Goal: Task Accomplishment & Management: Complete application form

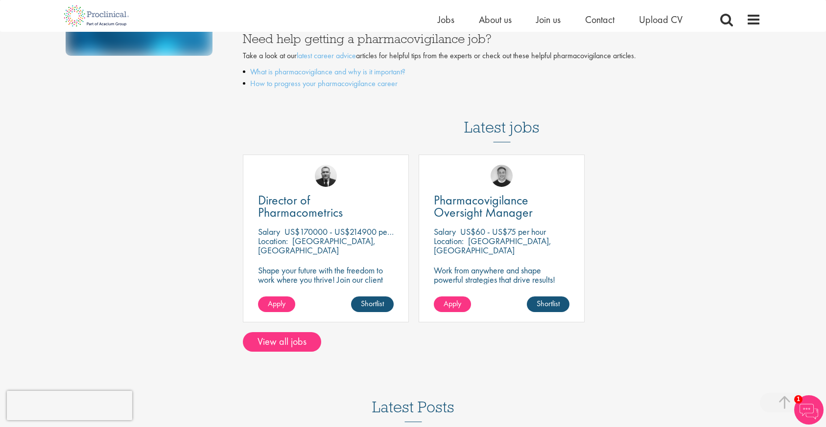
scroll to position [325, 0]
click at [271, 340] on link "View all jobs" at bounding box center [282, 342] width 78 height 20
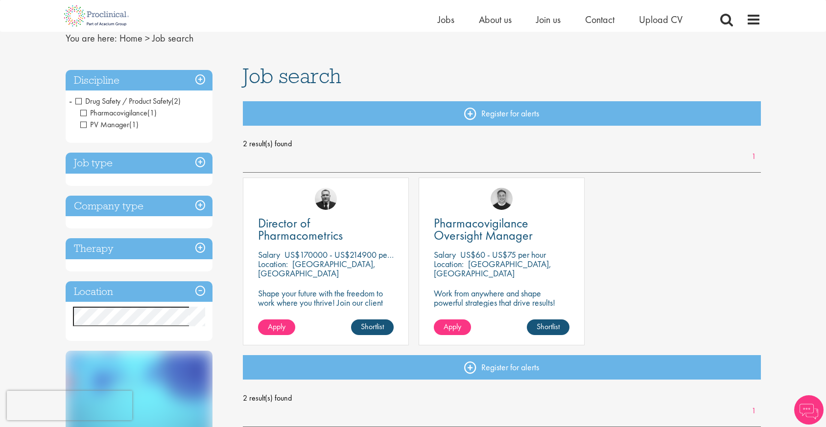
scroll to position [114, 0]
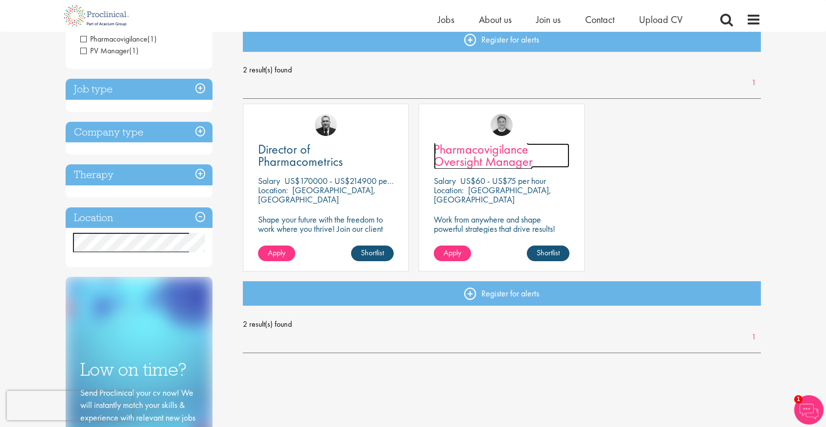
click at [490, 151] on span "Pharmacovigilance Oversight Manager" at bounding box center [483, 155] width 99 height 29
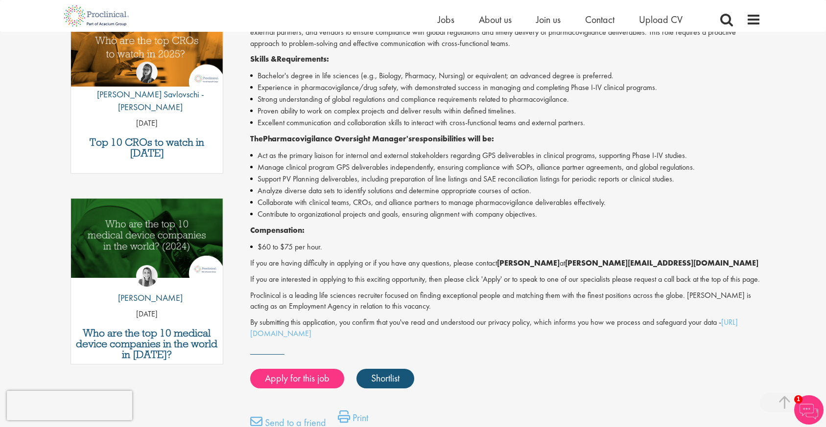
scroll to position [349, 0]
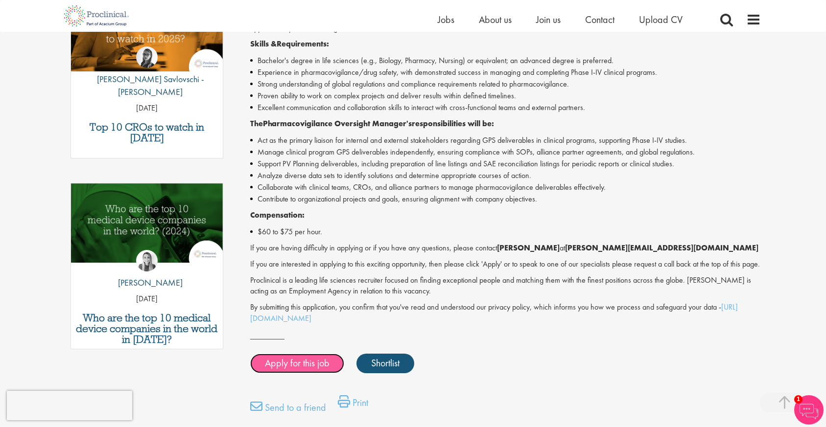
click at [324, 373] on link "Apply for this job" at bounding box center [297, 364] width 94 height 20
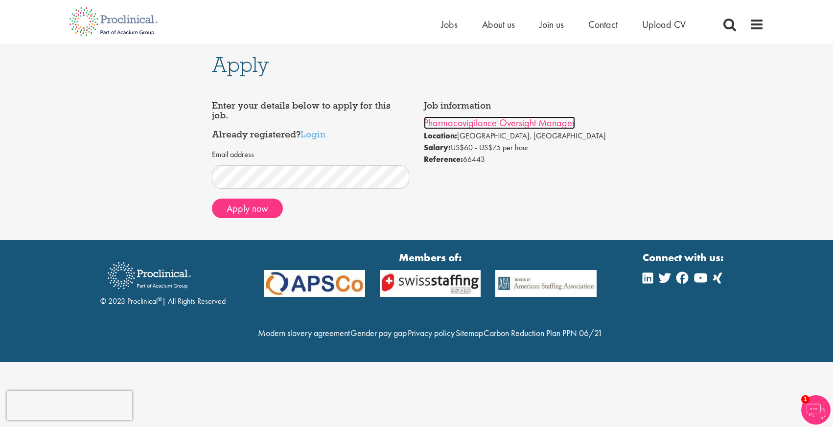
click at [482, 125] on link "Pharmacovigilance Oversight Manager" at bounding box center [499, 122] width 151 height 13
click at [270, 205] on button "Apply now" at bounding box center [247, 209] width 71 height 20
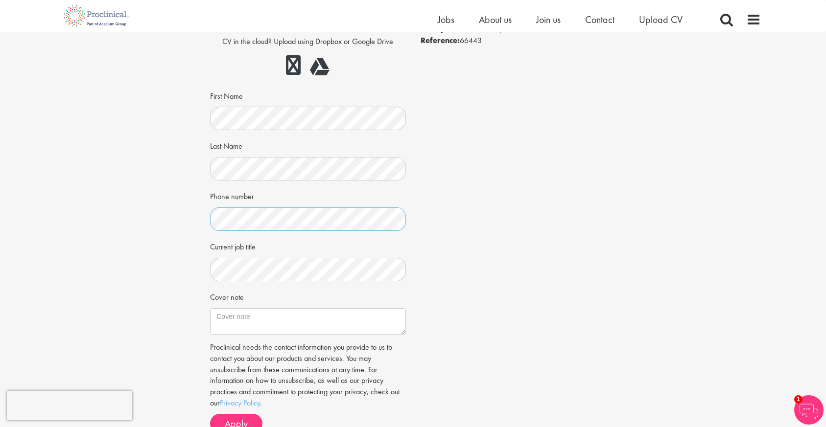
scroll to position [112, 0]
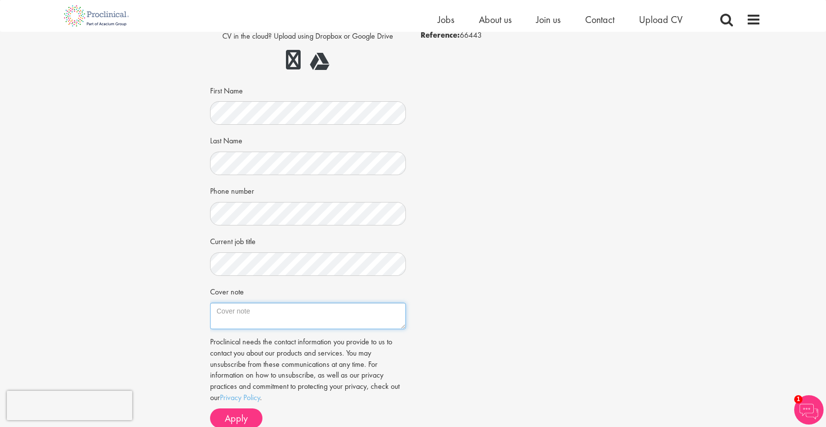
click at [262, 314] on textarea "Cover note" at bounding box center [307, 316] width 195 height 26
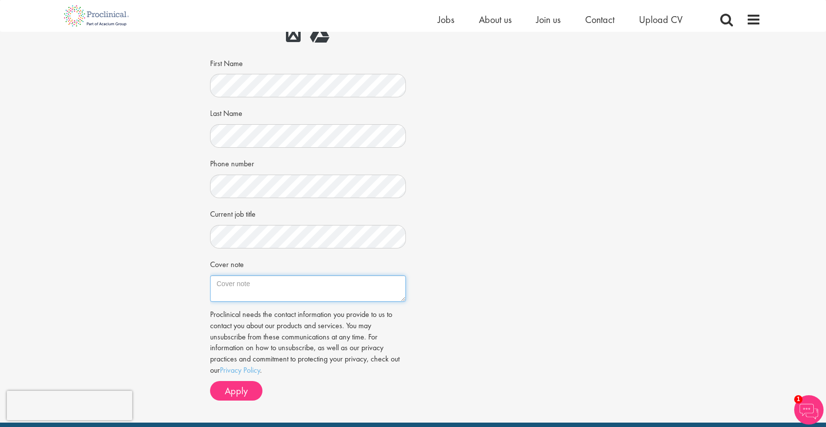
scroll to position [230, 0]
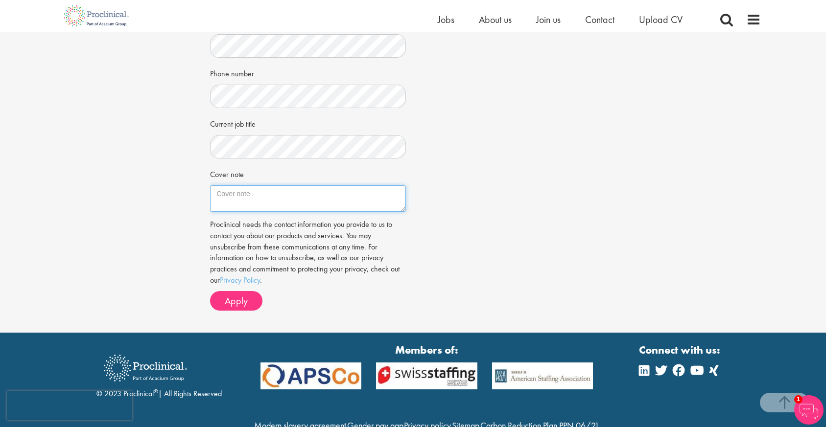
paste textarea "Lore Ipsumd Sitamet, C ad elitsed do eiusm tem inc Utlaboreetdolorem Aliquaeni …"
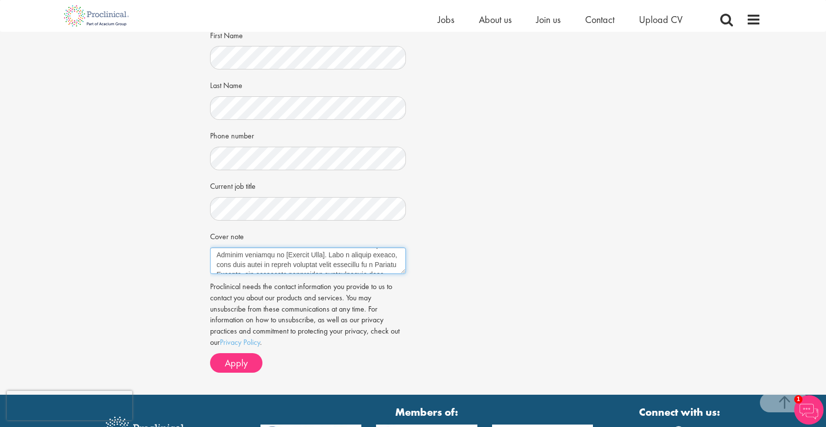
scroll to position [0, 0]
drag, startPoint x: 332, startPoint y: 267, endPoint x: 280, endPoint y: 259, distance: 52.5
click at [280, 259] on textarea "Cover note" at bounding box center [307, 261] width 195 height 26
click at [279, 255] on textarea "Cover note" at bounding box center [307, 261] width 195 height 26
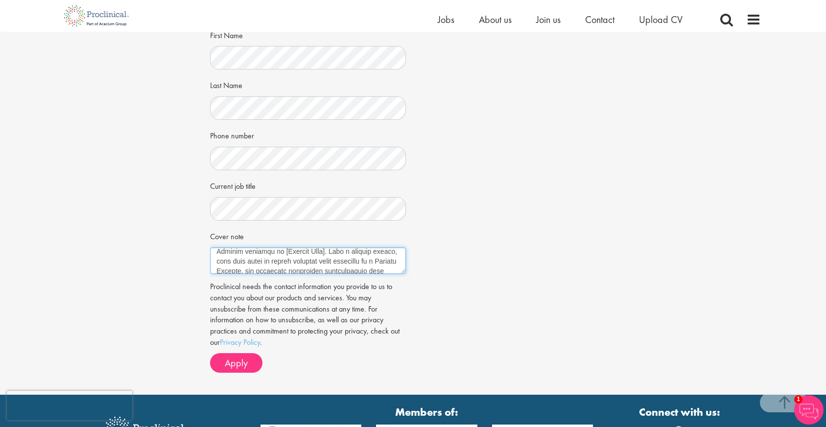
click at [332, 253] on textarea "Cover note" at bounding box center [307, 261] width 195 height 26
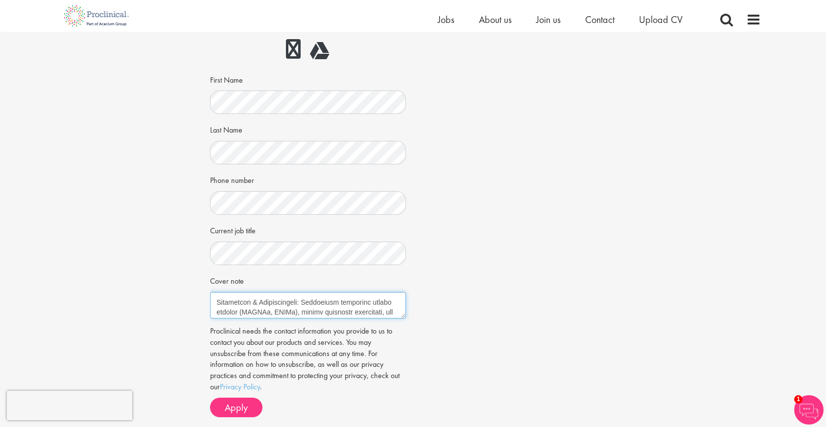
scroll to position [243, 0]
drag, startPoint x: 262, startPoint y: 302, endPoint x: 218, endPoint y: 301, distance: 44.1
click at [218, 301] on textarea "Cover note" at bounding box center [307, 305] width 195 height 26
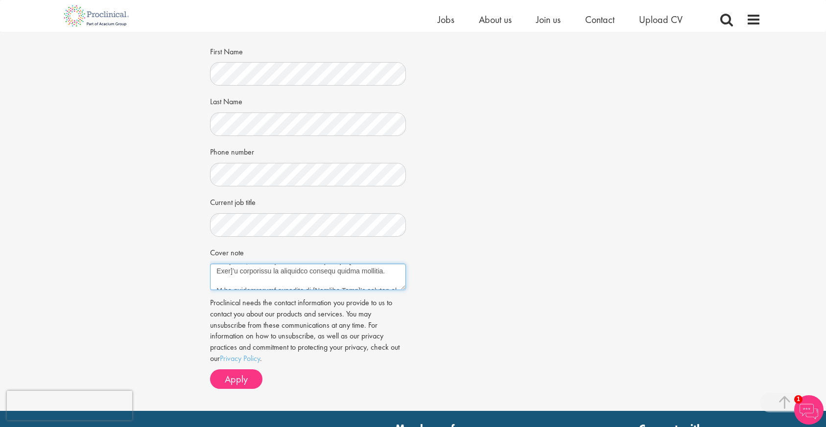
scroll to position [409, 0]
drag, startPoint x: 289, startPoint y: 273, endPoint x: 209, endPoint y: 276, distance: 79.8
click at [210, 276] on div at bounding box center [307, 277] width 195 height 26
drag, startPoint x: 301, startPoint y: 272, endPoint x: 317, endPoint y: 282, distance: 19.0
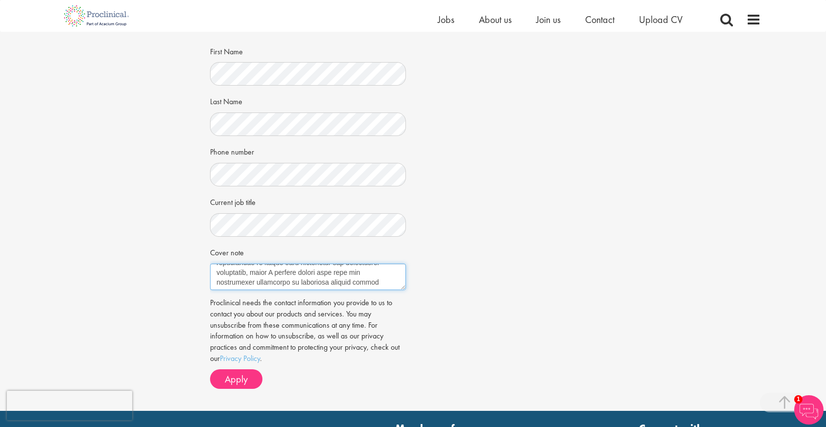
click at [317, 282] on textarea "Cover note" at bounding box center [307, 277] width 195 height 26
drag, startPoint x: 303, startPoint y: 281, endPoint x: 302, endPoint y: 274, distance: 7.8
click at [302, 274] on textarea "Cover note" at bounding box center [307, 277] width 195 height 26
click at [264, 273] on textarea "Cover note" at bounding box center [307, 277] width 195 height 26
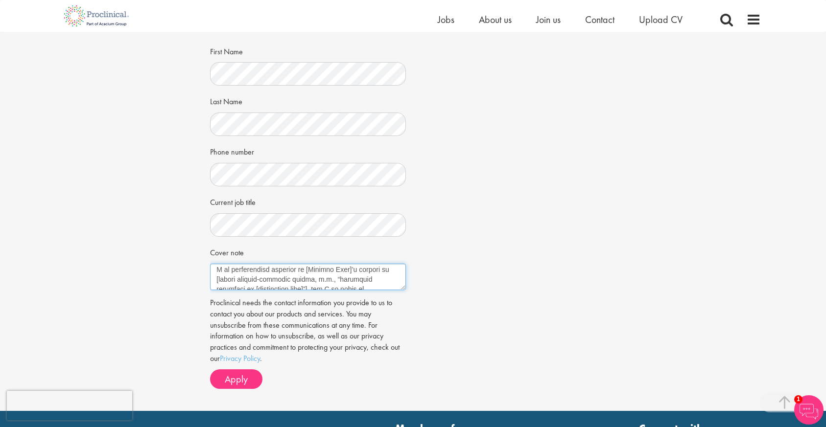
scroll to position [419, 0]
drag, startPoint x: 328, startPoint y: 271, endPoint x: 215, endPoint y: 273, distance: 113.1
click at [215, 273] on textarea "Cover note" at bounding box center [307, 277] width 195 height 26
drag, startPoint x: 374, startPoint y: 285, endPoint x: 224, endPoint y: 264, distance: 151.7
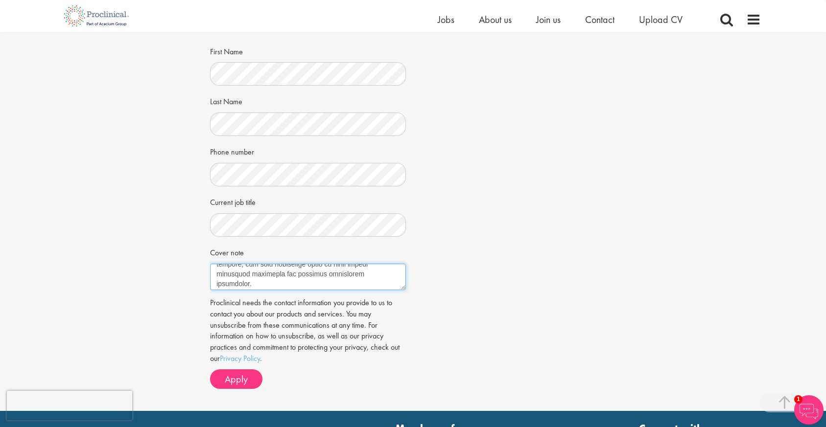
click at [224, 264] on textarea "Cover note" at bounding box center [307, 277] width 195 height 26
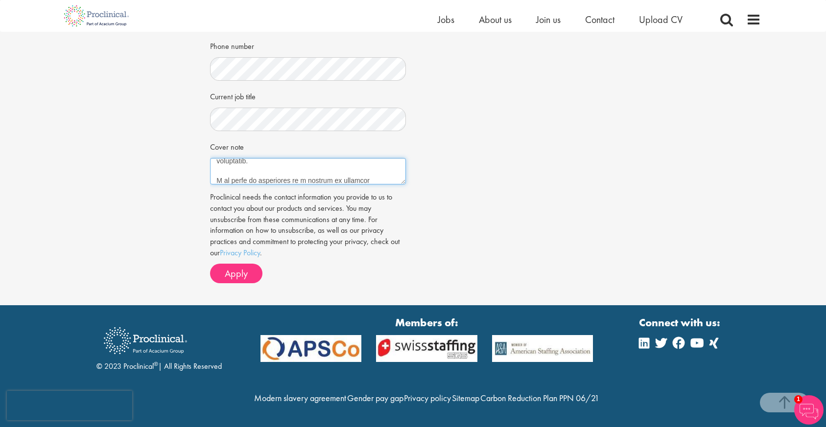
scroll to position [407, 0]
click at [259, 158] on textarea "Cover note" at bounding box center [307, 171] width 195 height 26
drag, startPoint x: 361, startPoint y: 159, endPoint x: 292, endPoint y: 140, distance: 71.5
click at [292, 158] on textarea "Cover note" at bounding box center [307, 171] width 195 height 26
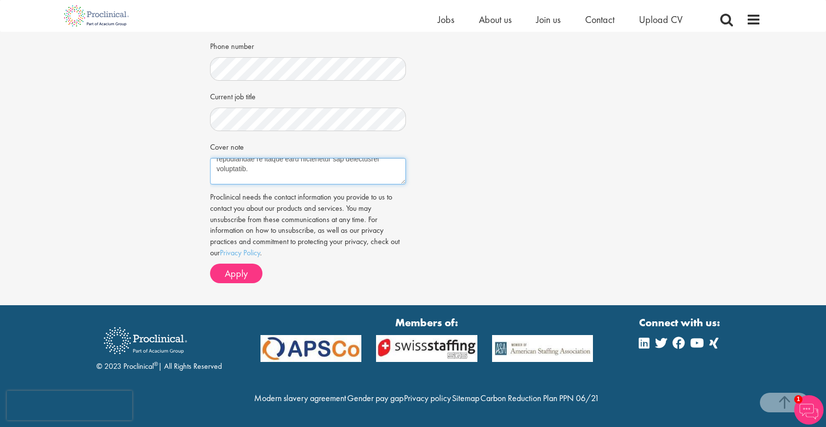
click at [303, 158] on textarea "Cover note" at bounding box center [307, 171] width 195 height 26
drag, startPoint x: 368, startPoint y: 148, endPoint x: 255, endPoint y: 148, distance: 113.5
click at [255, 158] on textarea "Cover note" at bounding box center [307, 171] width 195 height 26
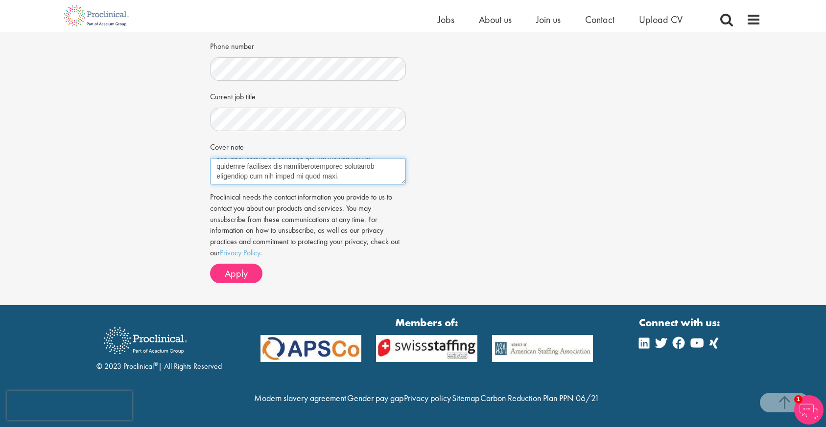
click at [305, 158] on textarea "Cover note" at bounding box center [307, 171] width 195 height 26
type textarea "Dear Hiring Manager, I am excited to apply for the Pharmacovigilance Oversight …"
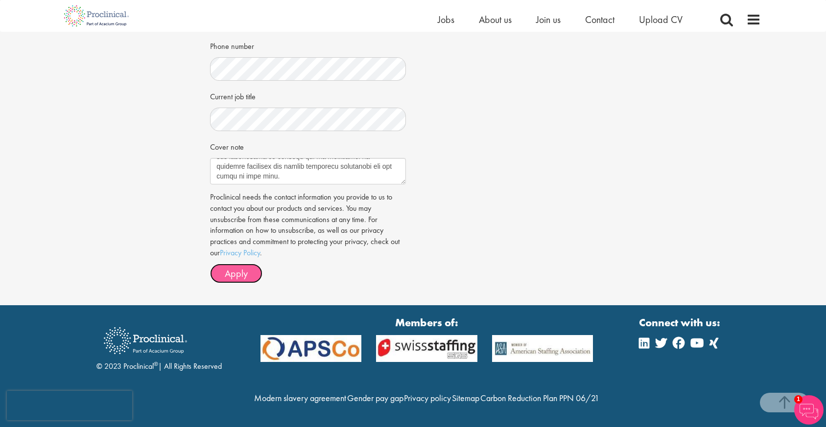
click at [250, 264] on button "Apply" at bounding box center [236, 274] width 52 height 20
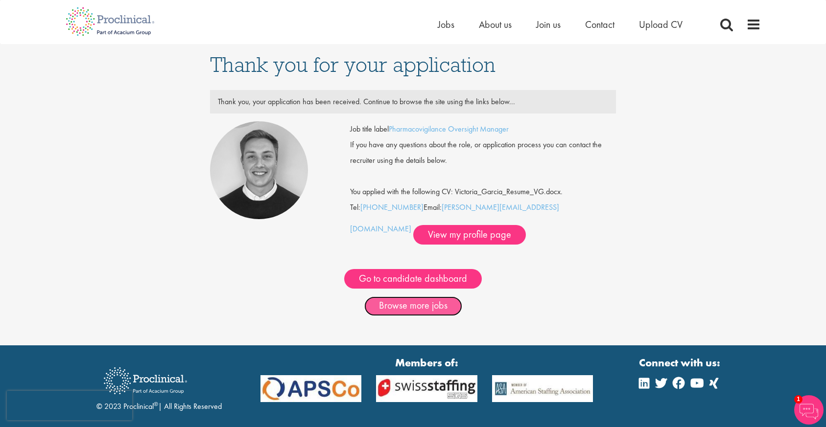
click at [440, 303] on link "Browse more jobs" at bounding box center [413, 307] width 98 height 20
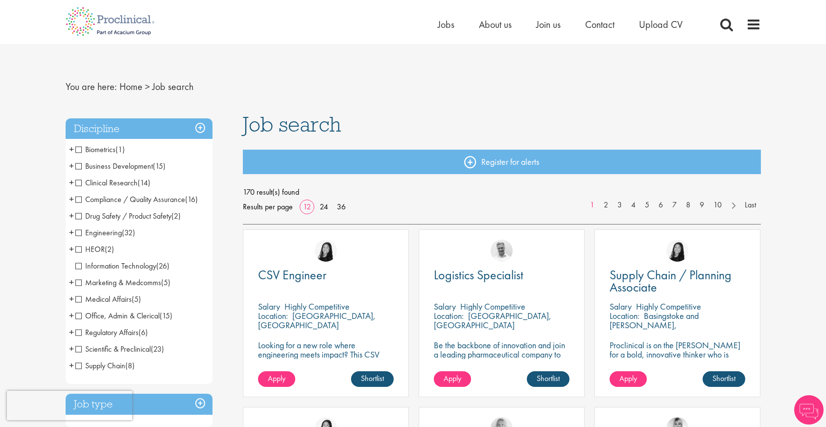
scroll to position [4, 0]
click at [80, 217] on span "Drug Safety / Product Safety" at bounding box center [123, 215] width 96 height 10
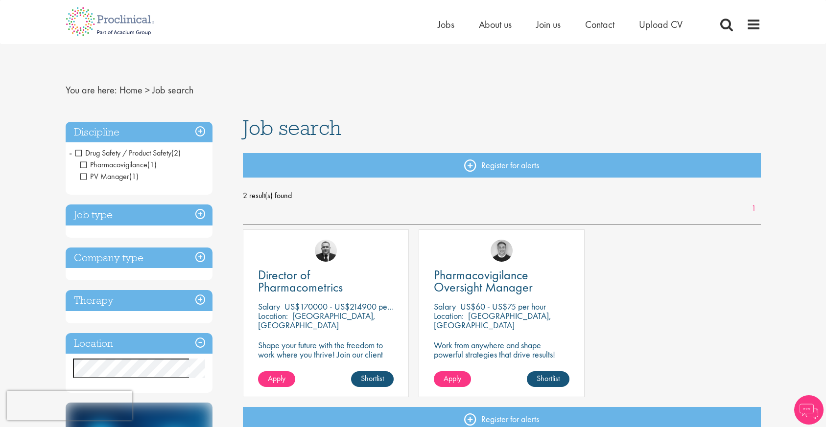
click at [81, 153] on span "Drug Safety / Product Safety" at bounding box center [123, 153] width 96 height 10
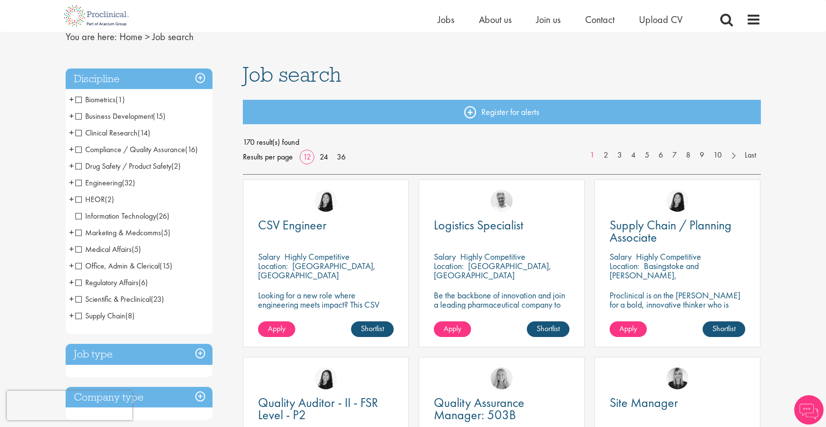
scroll to position [62, 0]
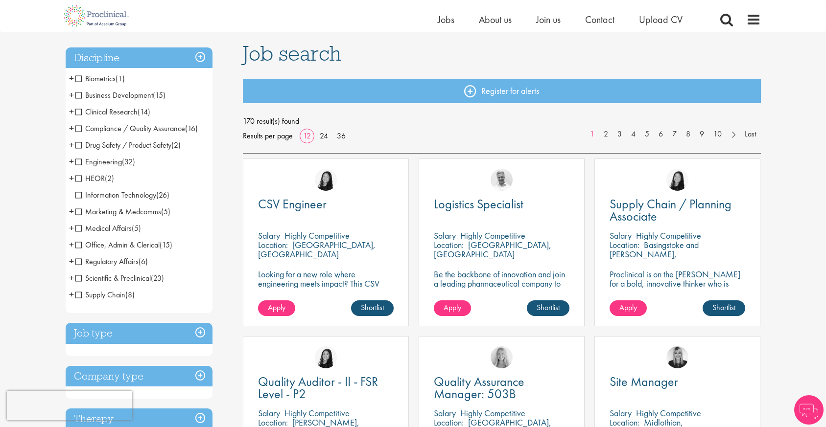
click at [79, 228] on span "Medical Affairs" at bounding box center [103, 228] width 56 height 10
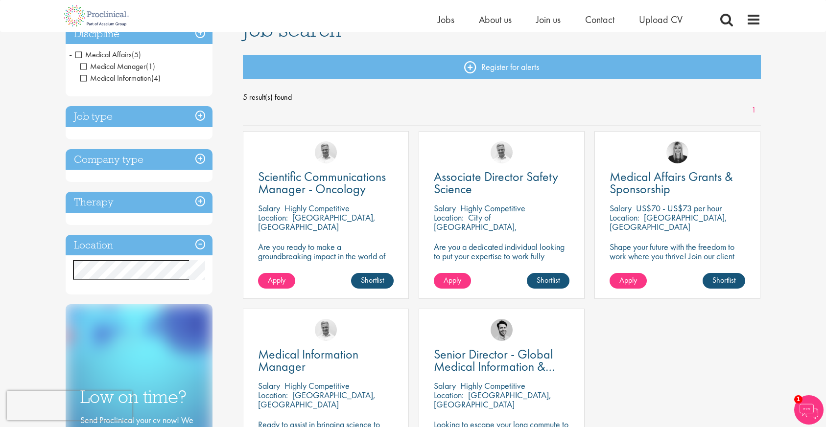
scroll to position [74, 0]
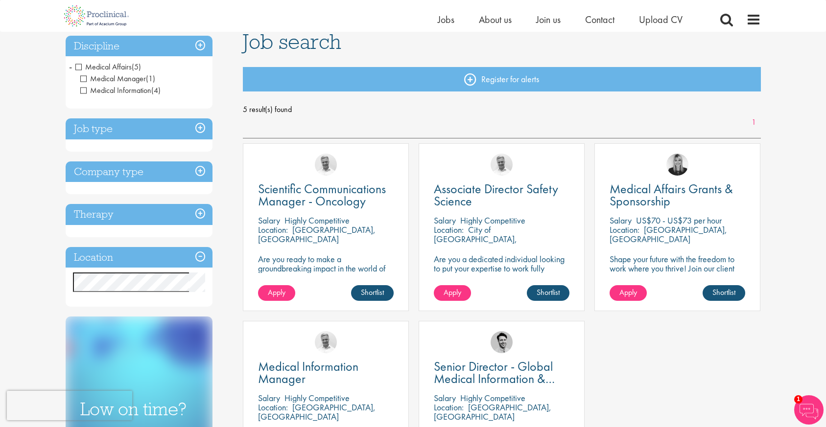
click at [77, 66] on span "Medical Affairs" at bounding box center [103, 67] width 56 height 10
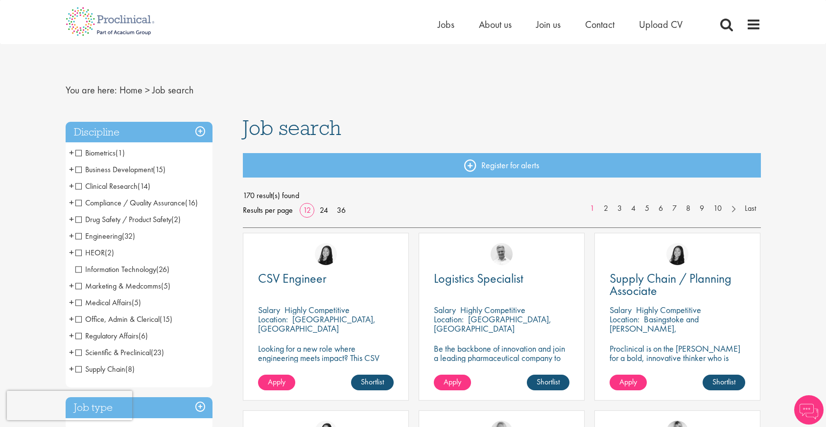
click at [88, 185] on span "Clinical Research" at bounding box center [106, 186] width 62 height 10
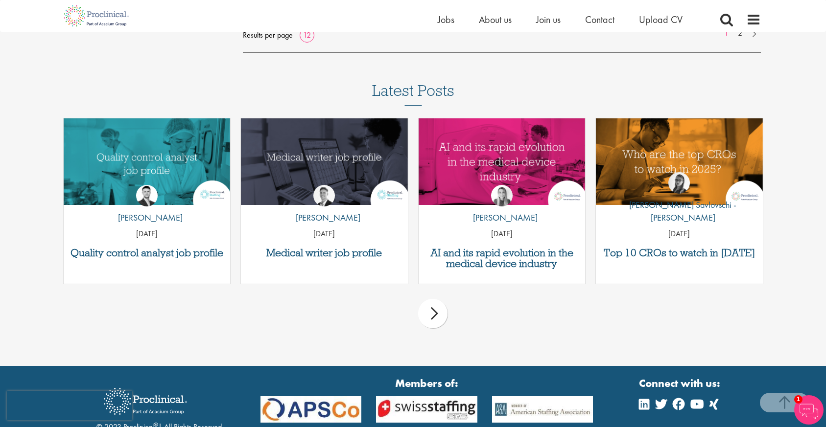
scroll to position [960, 0]
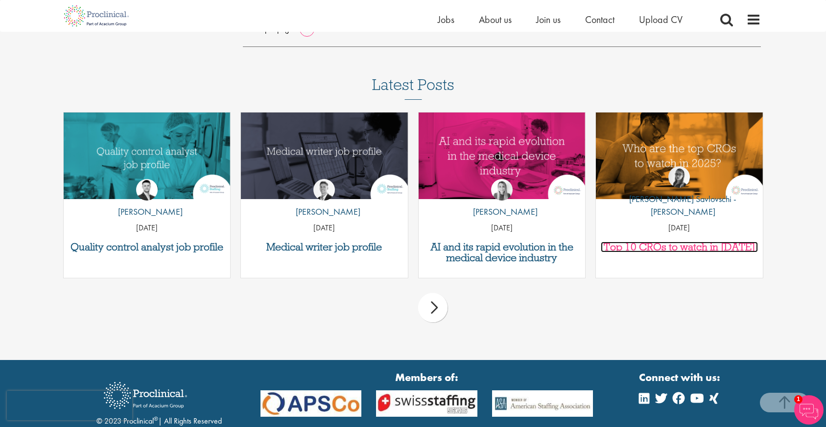
click at [661, 247] on h3 "Top 10 CROs to watch in [DATE]" at bounding box center [679, 247] width 157 height 11
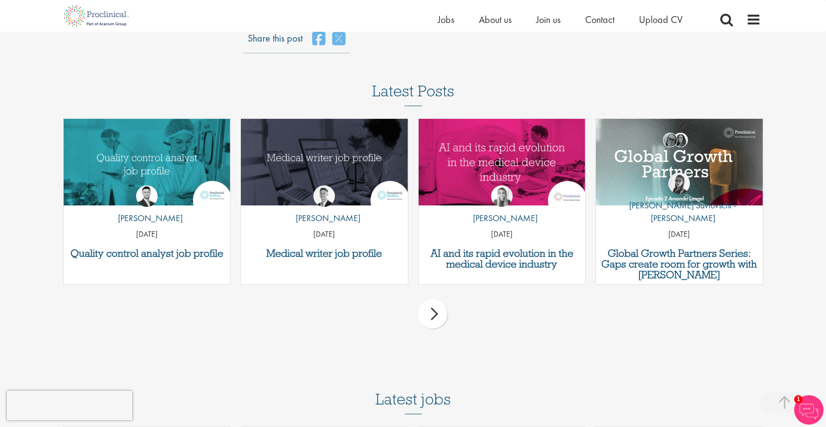
scroll to position [2628, 0]
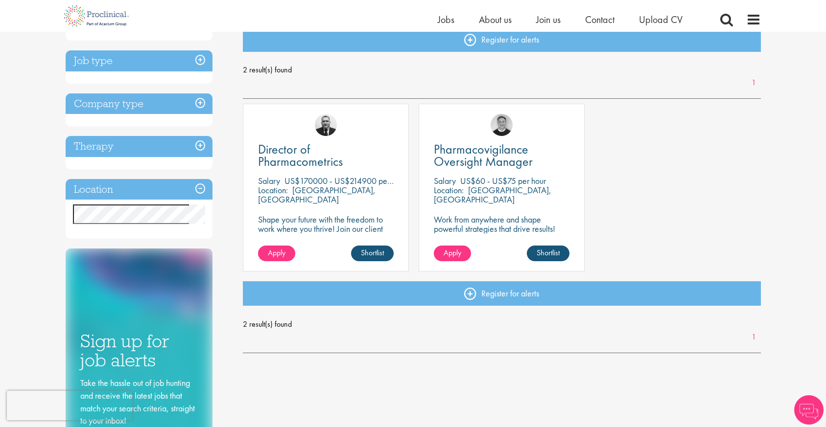
scroll to position [116, 0]
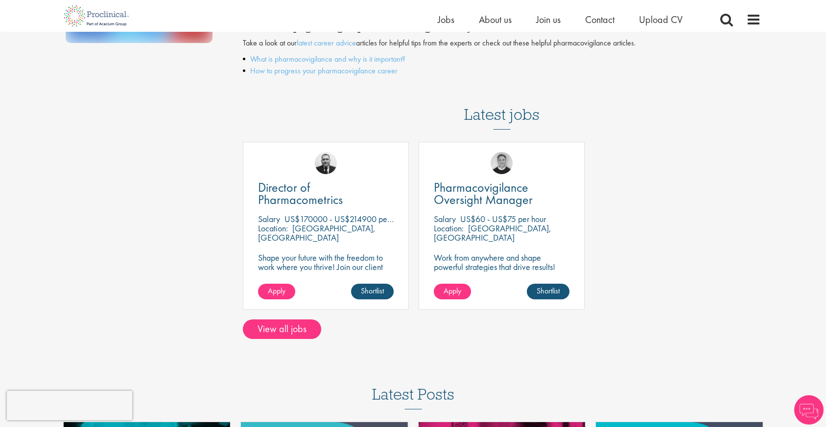
scroll to position [331, 0]
